Goal: Task Accomplishment & Management: Manage account settings

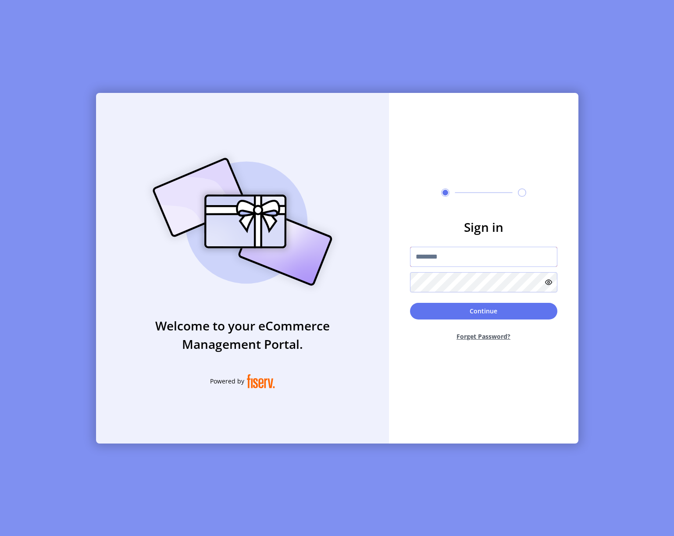
scroll to position [0, 0]
click at [453, 258] on input "text" at bounding box center [483, 257] width 147 height 20
click at [453, 256] on input "text" at bounding box center [483, 257] width 147 height 20
type input "**********"
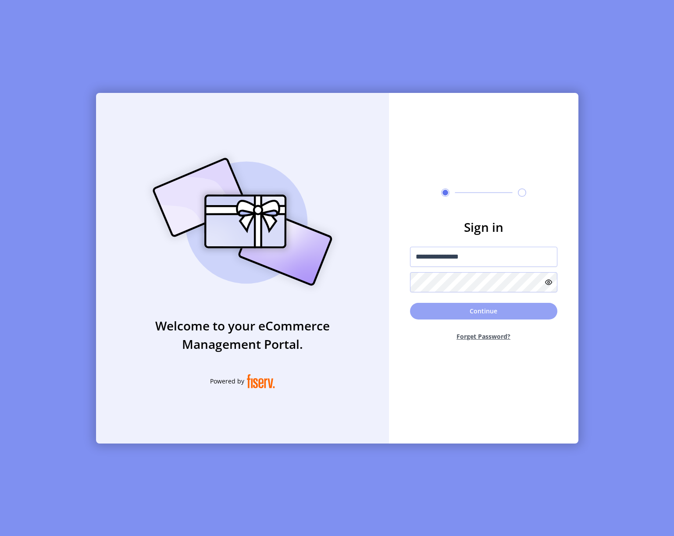
click at [463, 312] on button "Continue" at bounding box center [483, 311] width 147 height 17
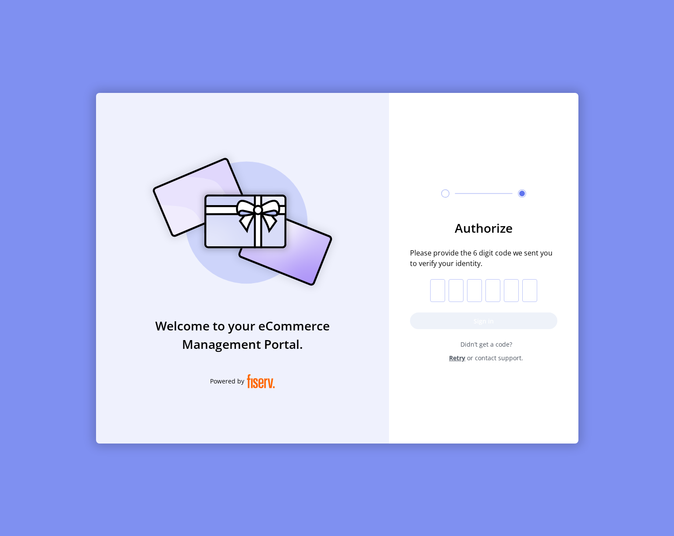
scroll to position [0, 0]
click at [434, 281] on input "text" at bounding box center [437, 290] width 15 height 23
type input "*"
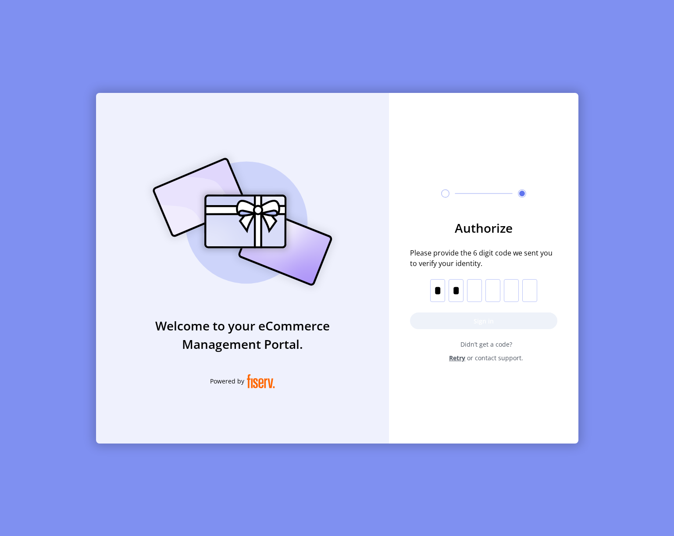
type input "*"
drag, startPoint x: 453, startPoint y: 316, endPoint x: 467, endPoint y: 316, distance: 14.5
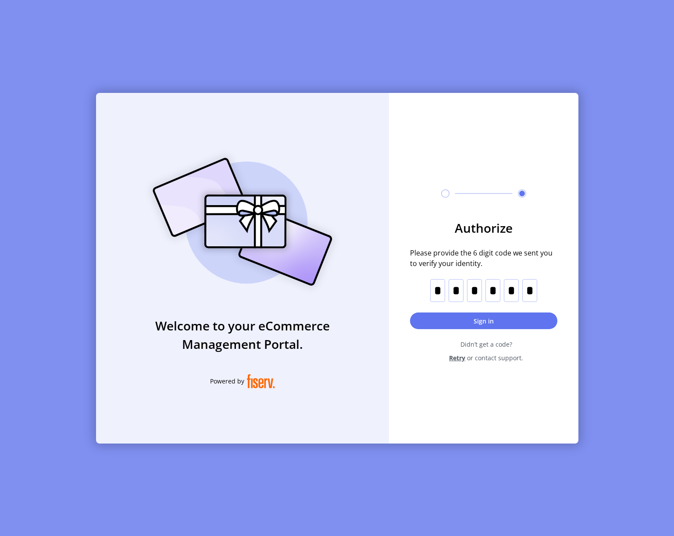
click at [453, 316] on button "Sign in" at bounding box center [483, 321] width 147 height 17
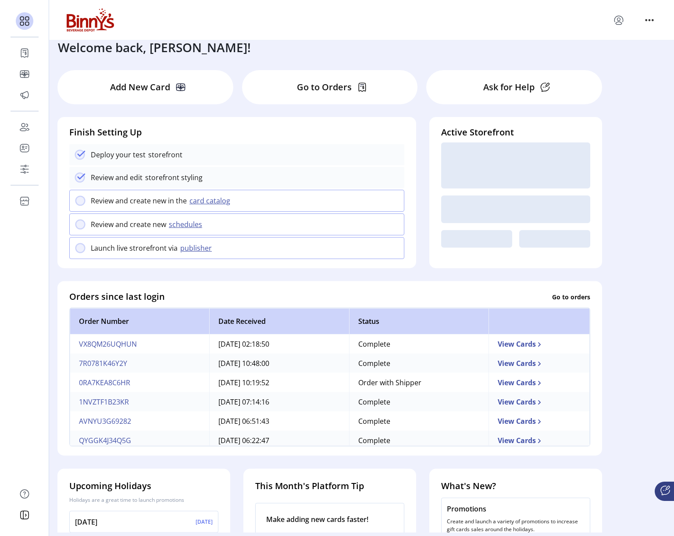
scroll to position [22, 0]
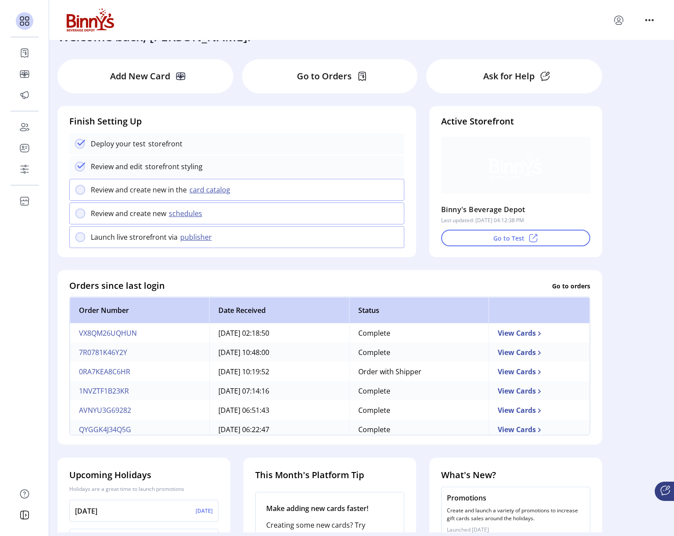
click at [300, 70] on div "Go to Orders" at bounding box center [330, 76] width 176 height 34
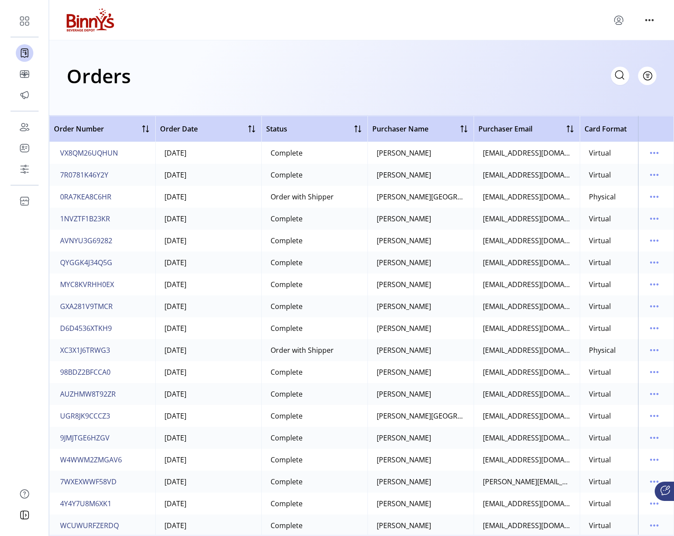
click at [613, 78] on icon at bounding box center [620, 75] width 14 height 14
click at [514, 83] on input "text" at bounding box center [541, 76] width 175 height 18
drag, startPoint x: 659, startPoint y: 210, endPoint x: 513, endPoint y: 83, distance: 193.6
click at [513, 83] on input "text" at bounding box center [541, 76] width 175 height 18
paste input "**********"
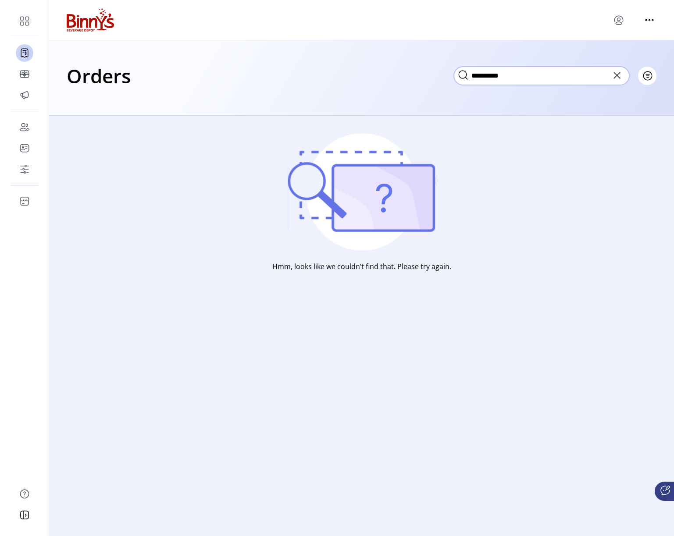
click at [506, 77] on input "**********" at bounding box center [541, 76] width 175 height 18
paste input "text"
type input "**********"
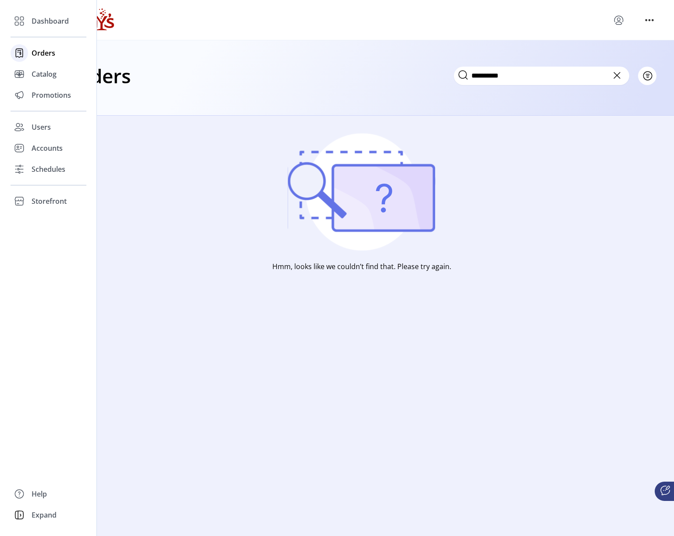
click at [30, 50] on div "Orders" at bounding box center [49, 53] width 76 height 21
click at [45, 50] on span "Orders" at bounding box center [44, 53] width 24 height 11
click at [43, 18] on span "Dashboard" at bounding box center [50, 21] width 37 height 11
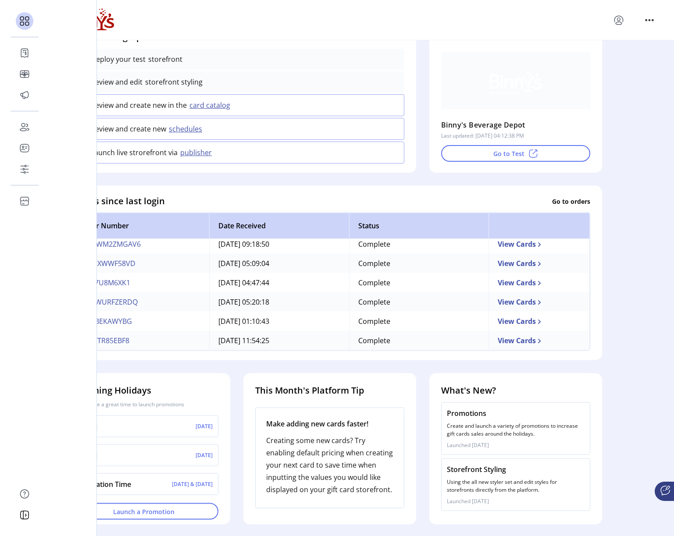
scroll to position [107, 0]
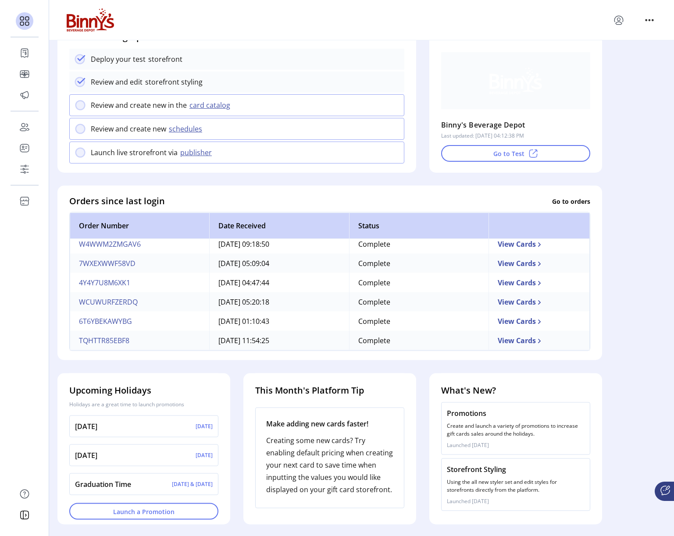
click at [548, 58] on div at bounding box center [515, 80] width 149 height 57
click at [649, 20] on icon "menu" at bounding box center [649, 19] width 1 height 1
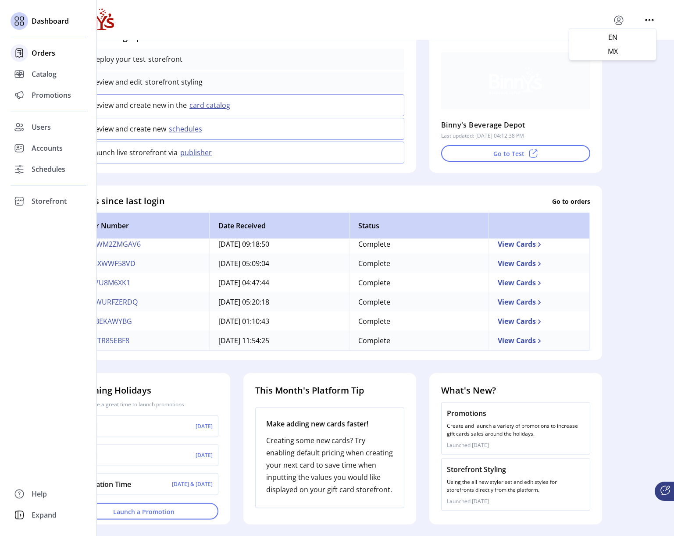
click at [24, 52] on icon at bounding box center [19, 53] width 14 height 14
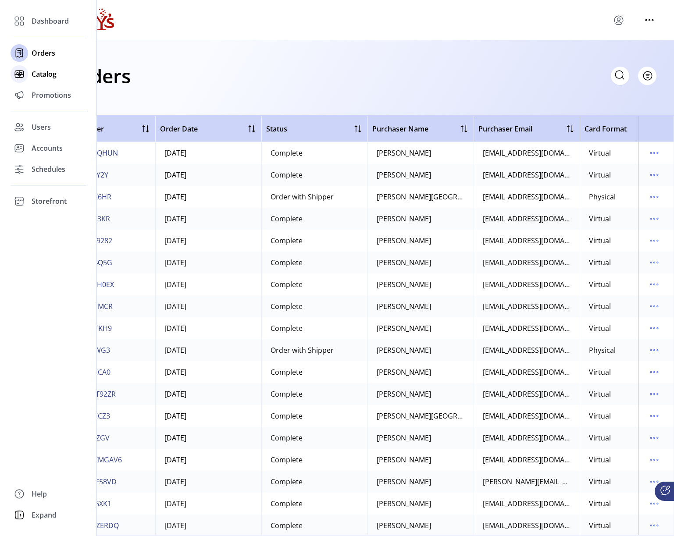
click at [35, 77] on span "Catalog" at bounding box center [44, 74] width 25 height 11
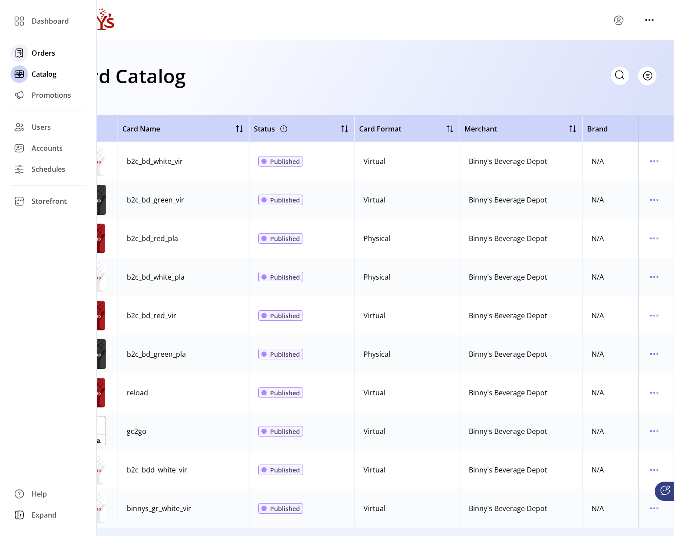
click at [30, 49] on div "Orders" at bounding box center [49, 53] width 76 height 21
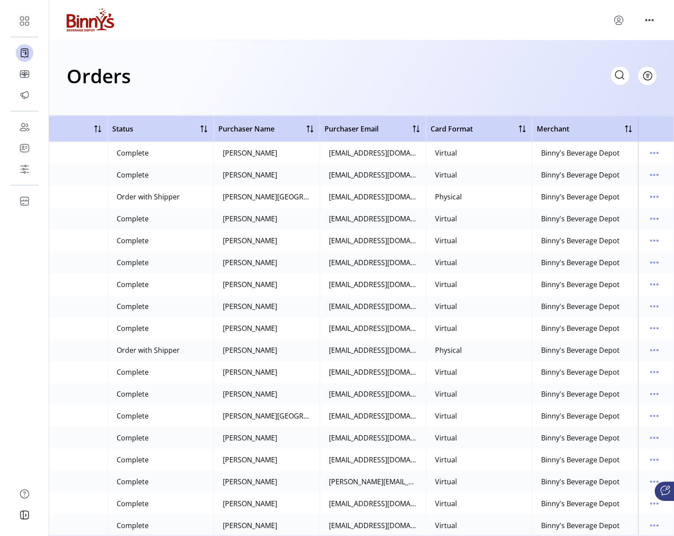
scroll to position [0, 158]
click at [446, 130] on span "Card Format" at bounding box center [452, 129] width 42 height 11
click at [508, 127] on div "Card Format" at bounding box center [479, 129] width 97 height 11
click at [518, 126] on div at bounding box center [522, 129] width 11 height 11
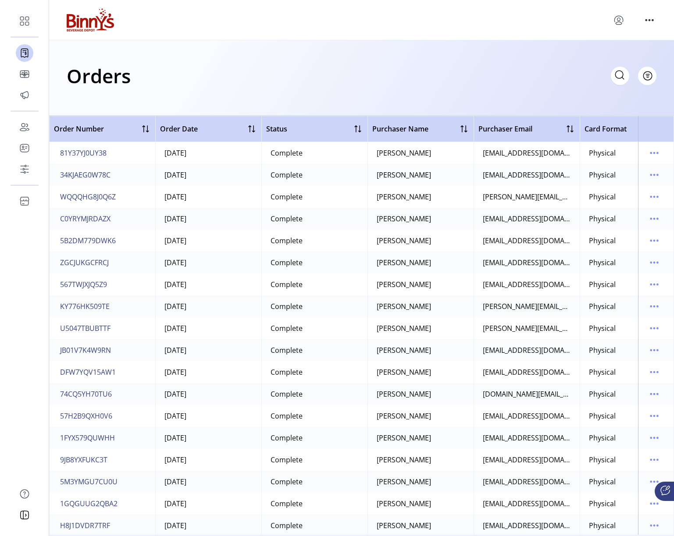
scroll to position [0, 0]
click at [250, 128] on div at bounding box center [251, 129] width 11 height 11
click at [250, 128] on div at bounding box center [253, 128] width 7 height 7
click at [250, 125] on div "Order Date" at bounding box center [208, 129] width 97 height 11
click at [252, 128] on div at bounding box center [253, 128] width 7 height 7
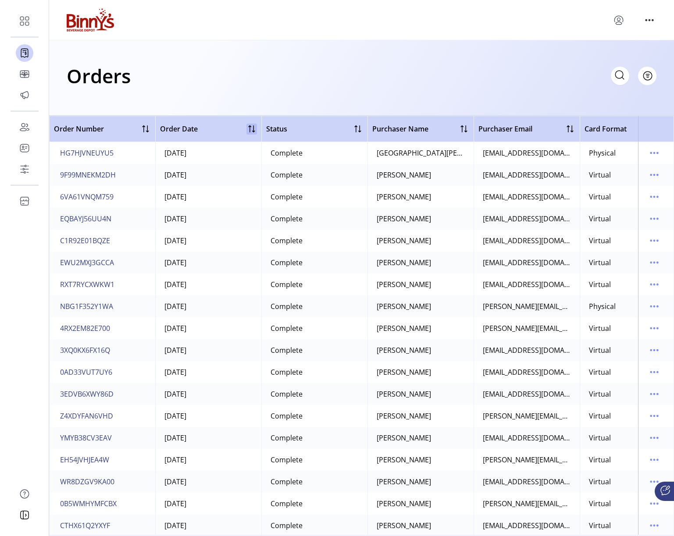
click at [254, 128] on div at bounding box center [251, 129] width 11 height 11
click at [254, 128] on div at bounding box center [253, 128] width 7 height 7
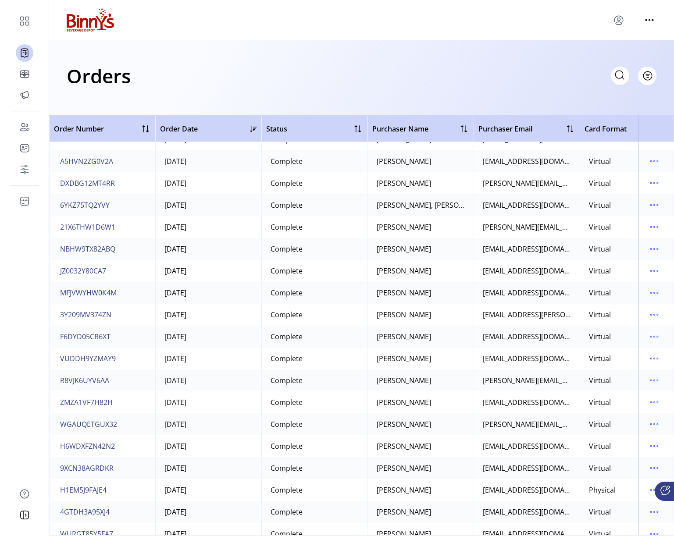
scroll to position [10603, 0]
click at [621, 77] on icon at bounding box center [620, 75] width 14 height 14
paste input "**********"
type input "**********"
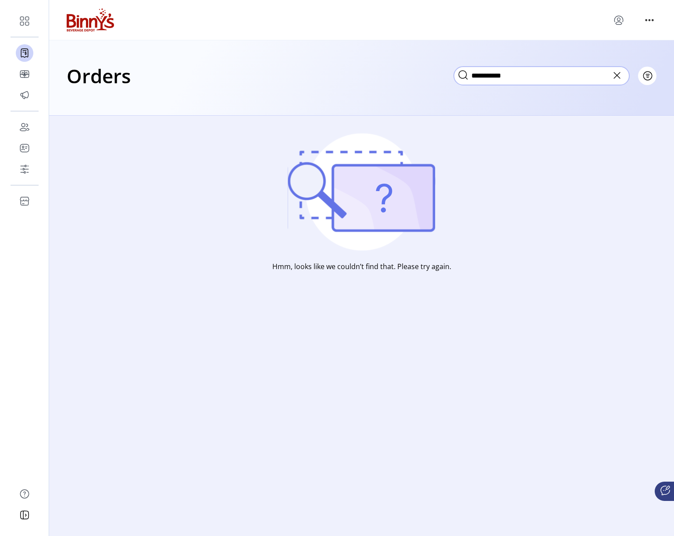
scroll to position [-1, 0]
click at [498, 75] on input "**********" at bounding box center [541, 76] width 175 height 18
click at [644, 75] on span "Filter" at bounding box center [643, 75] width 15 height 9
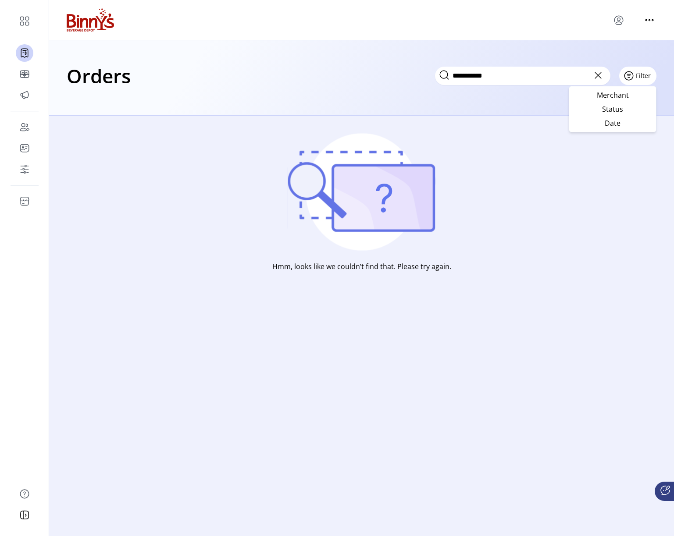
scroll to position [0, 0]
drag, startPoint x: 253, startPoint y: 75, endPoint x: 451, endPoint y: 32, distance: 202.9
click at [255, 74] on div "**********" at bounding box center [362, 76] width 590 height 31
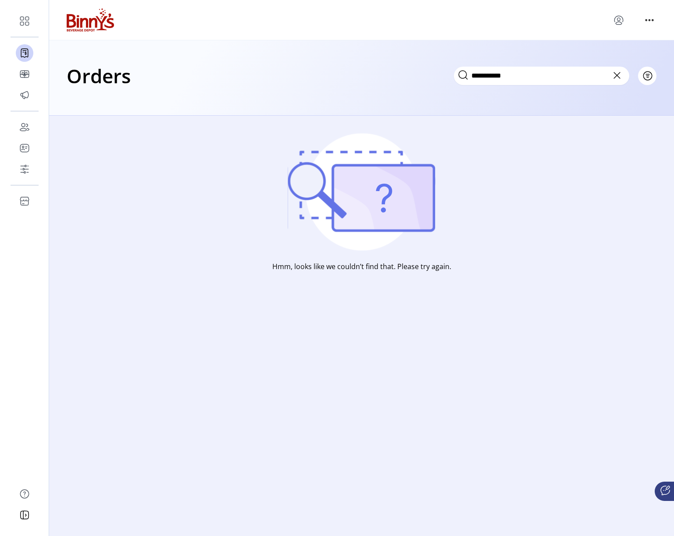
click at [618, 21] on icon "menu" at bounding box center [619, 20] width 14 height 14
click at [652, 21] on icon "menu" at bounding box center [652, 19] width 1 height 1
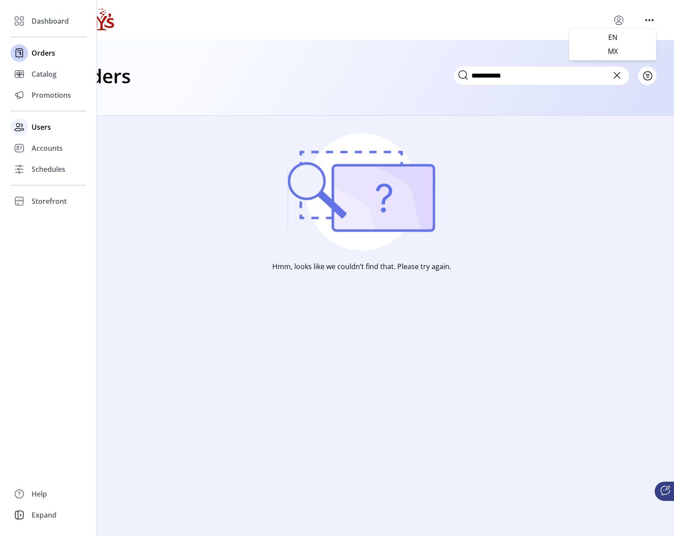
click at [34, 125] on span "Users" at bounding box center [41, 127] width 19 height 11
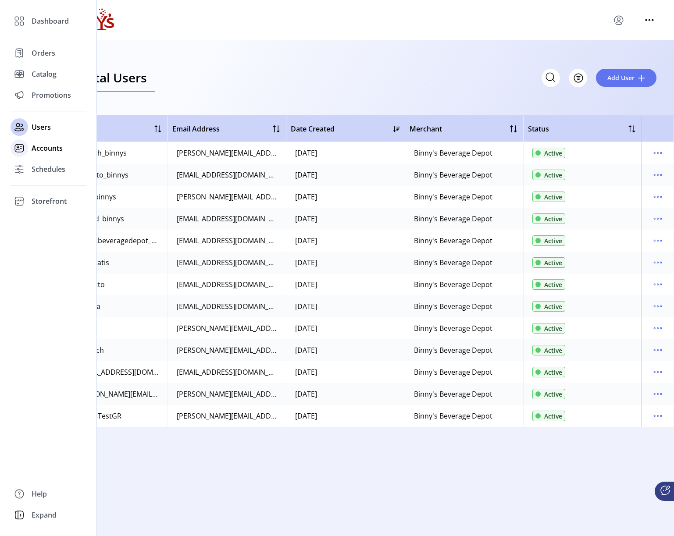
click at [38, 149] on span "Accounts" at bounding box center [47, 148] width 31 height 11
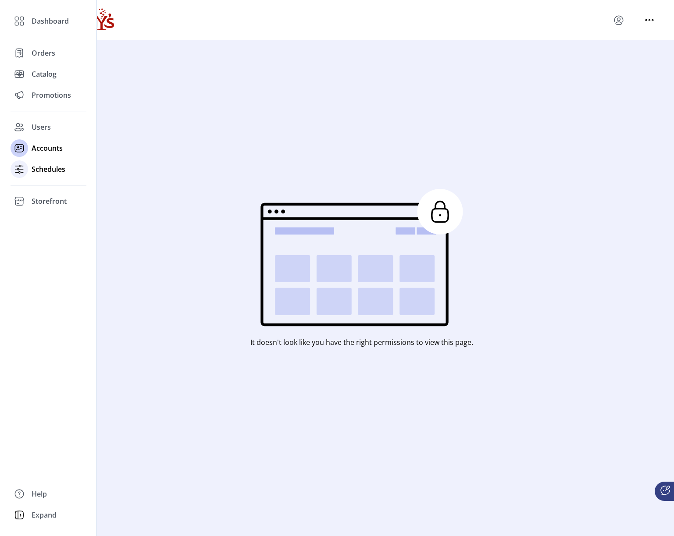
click at [32, 167] on span "Schedules" at bounding box center [49, 169] width 34 height 11
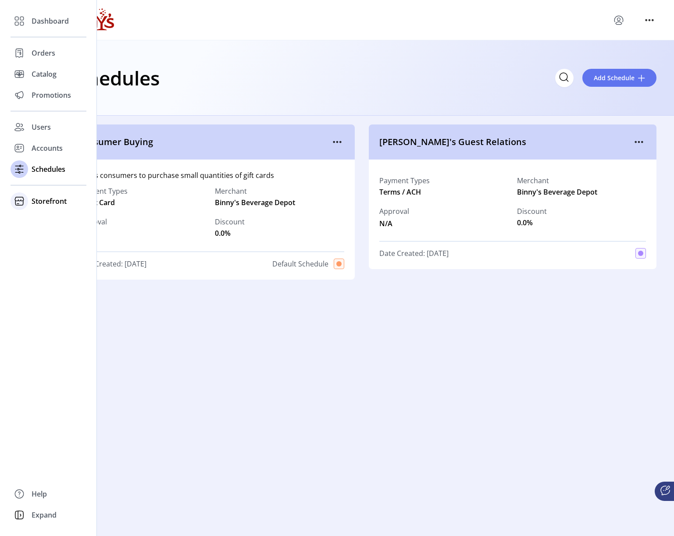
click at [40, 202] on span "Storefront" at bounding box center [49, 201] width 35 height 11
click at [38, 49] on span "Orders" at bounding box center [44, 53] width 24 height 11
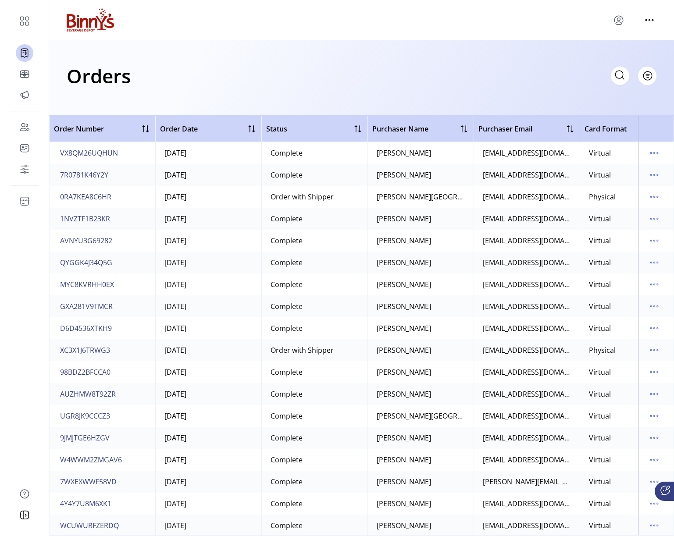
click at [269, 72] on div "Orders Filter Focused All Orders" at bounding box center [362, 76] width 590 height 31
click at [110, 155] on span "VX8QM26UQHUN" at bounding box center [89, 153] width 58 height 11
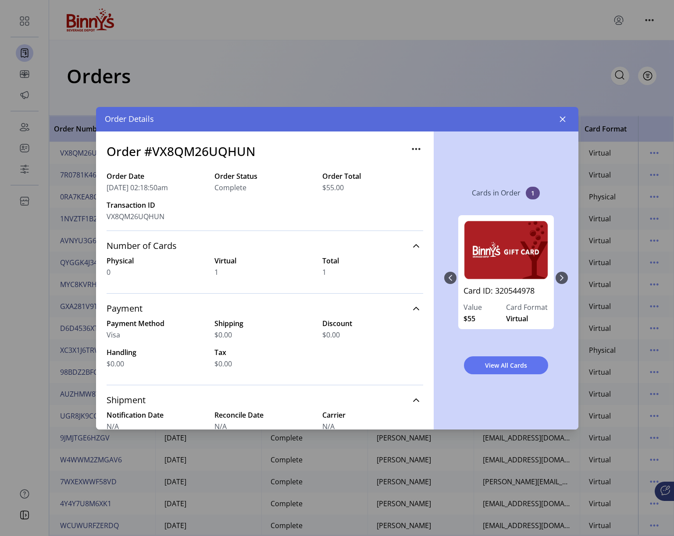
click at [560, 114] on button "button" at bounding box center [563, 119] width 14 height 14
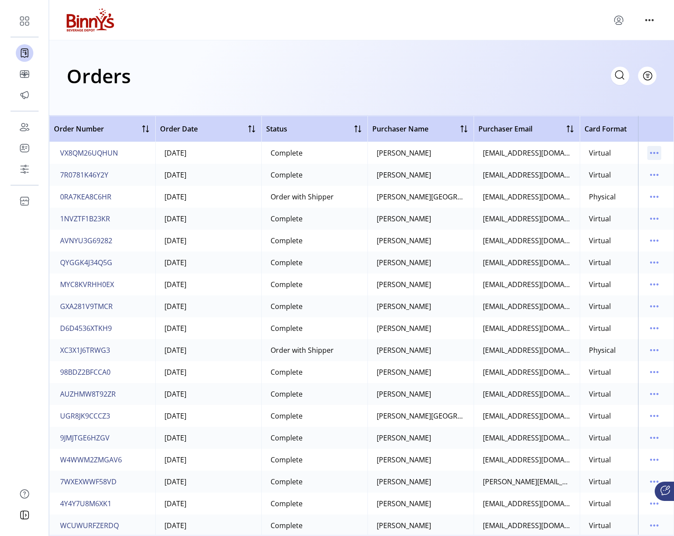
click at [651, 152] on icon "menu" at bounding box center [654, 153] width 14 height 14
click at [305, 72] on div "Orders Filter Focused All Orders" at bounding box center [362, 76] width 590 height 31
click at [645, 73] on span "Filter" at bounding box center [643, 75] width 15 height 9
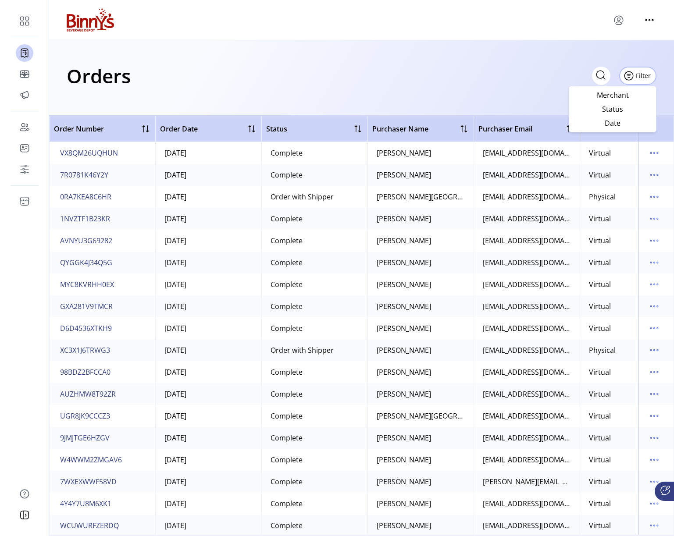
click at [517, 54] on div "Orders Filter Focused All Orders" at bounding box center [361, 77] width 625 height 75
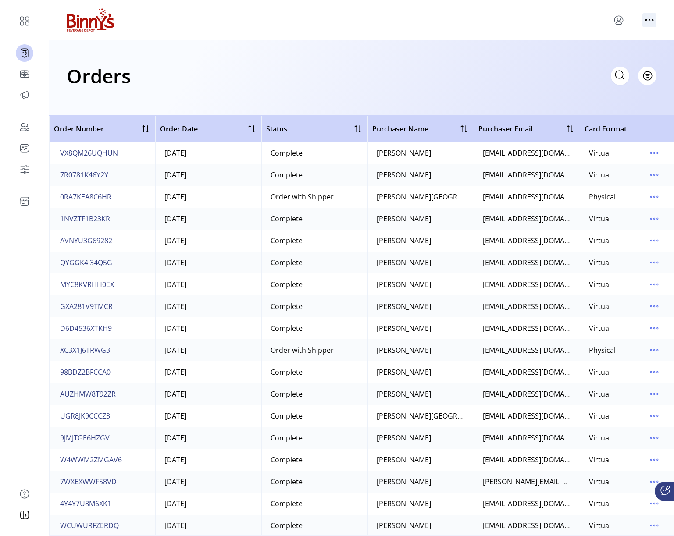
click at [649, 18] on icon "menu" at bounding box center [649, 20] width 14 height 14
click at [614, 21] on icon "menu" at bounding box center [618, 19] width 8 height 6
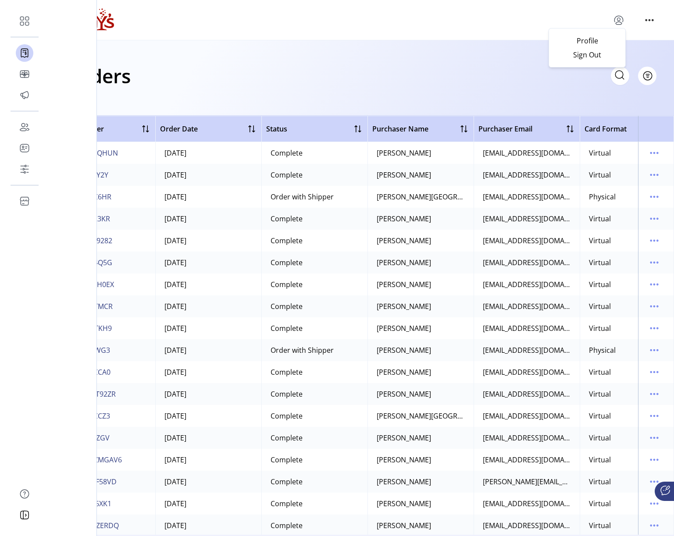
drag, startPoint x: 328, startPoint y: 81, endPoint x: 7, endPoint y: 133, distance: 325.6
click at [307, 83] on div "Orders Filter Focused All Orders" at bounding box center [362, 76] width 590 height 31
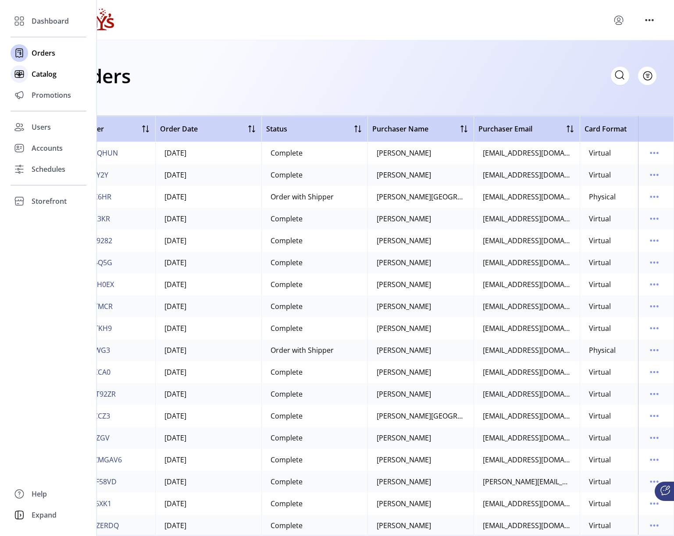
click at [38, 73] on span "Catalog" at bounding box center [44, 74] width 25 height 11
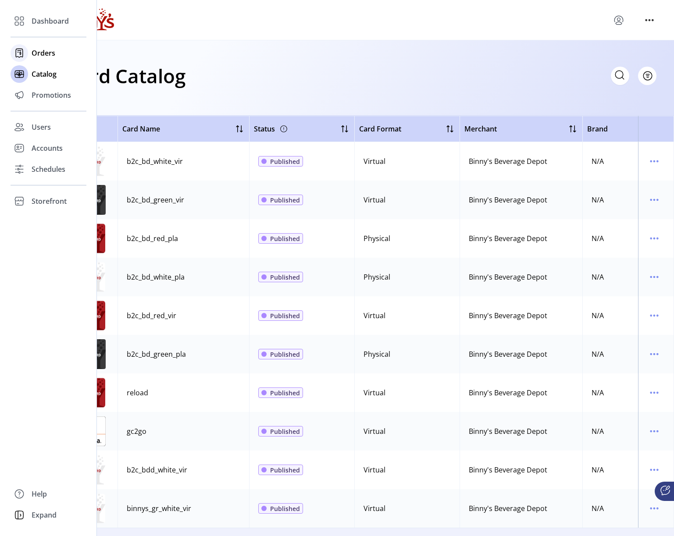
click at [28, 52] on div at bounding box center [20, 53] width 18 height 18
